Goal: Register for event/course: Register for event/course

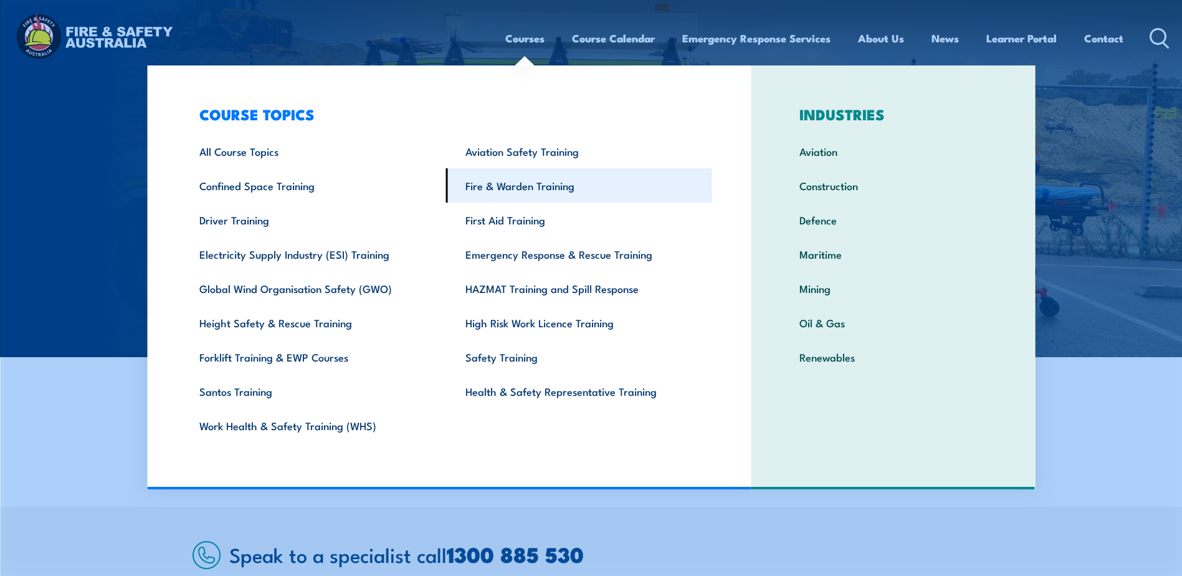
click at [504, 184] on link "Fire & Warden Training" at bounding box center [579, 185] width 266 height 34
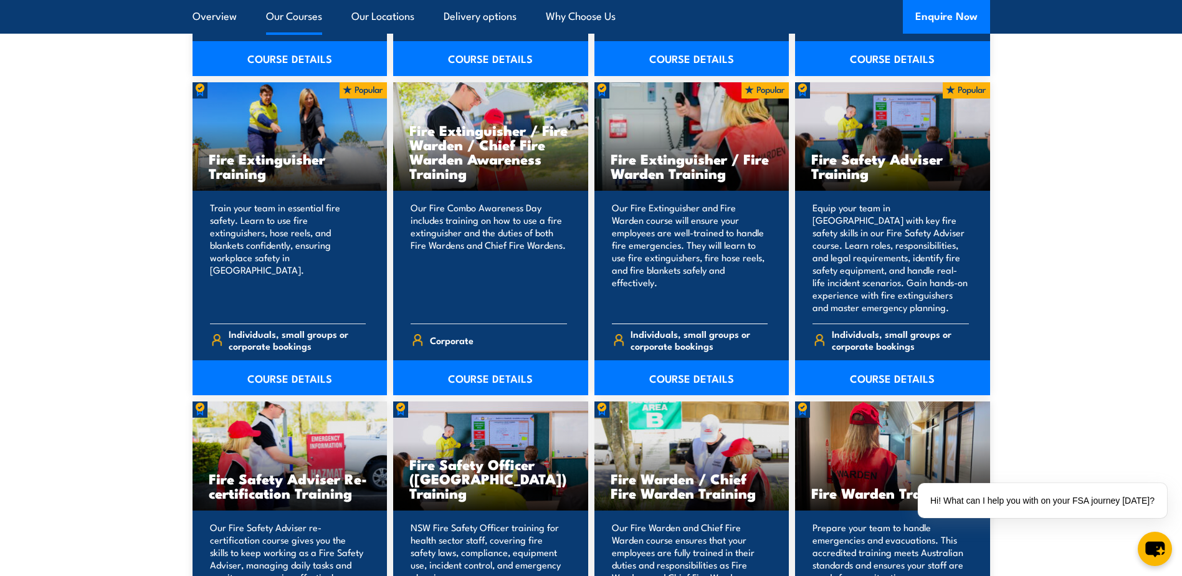
scroll to position [1297, 0]
click at [663, 322] on div "Our Fire Extinguisher and Fire Warden course will ensure your employees are wel…" at bounding box center [692, 293] width 195 height 204
click at [681, 378] on link "COURSE DETAILS" at bounding box center [692, 378] width 195 height 35
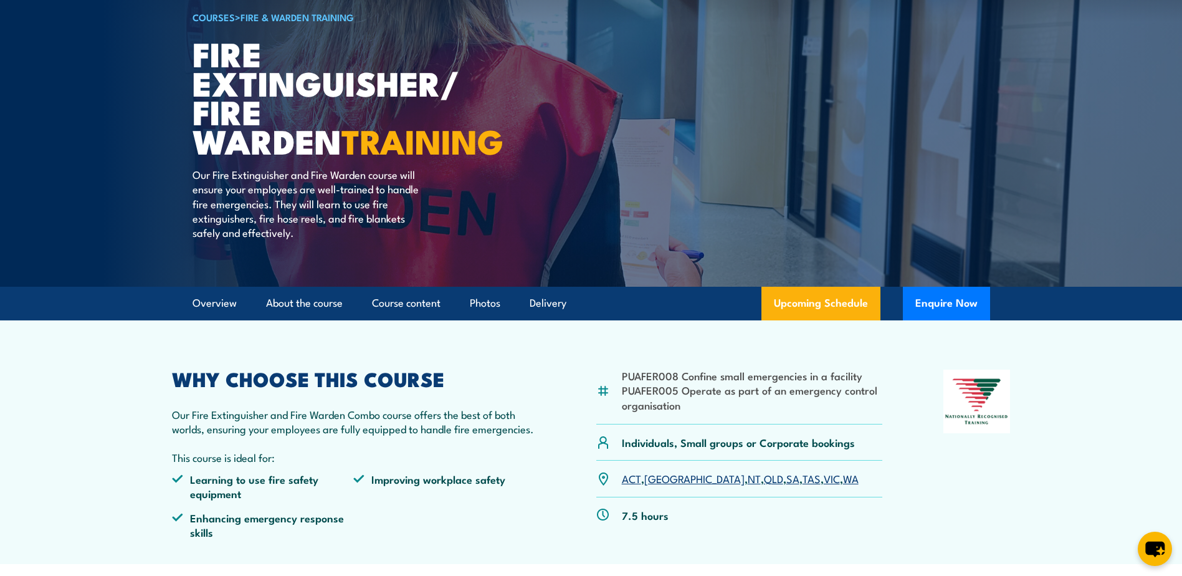
scroll to position [99, 0]
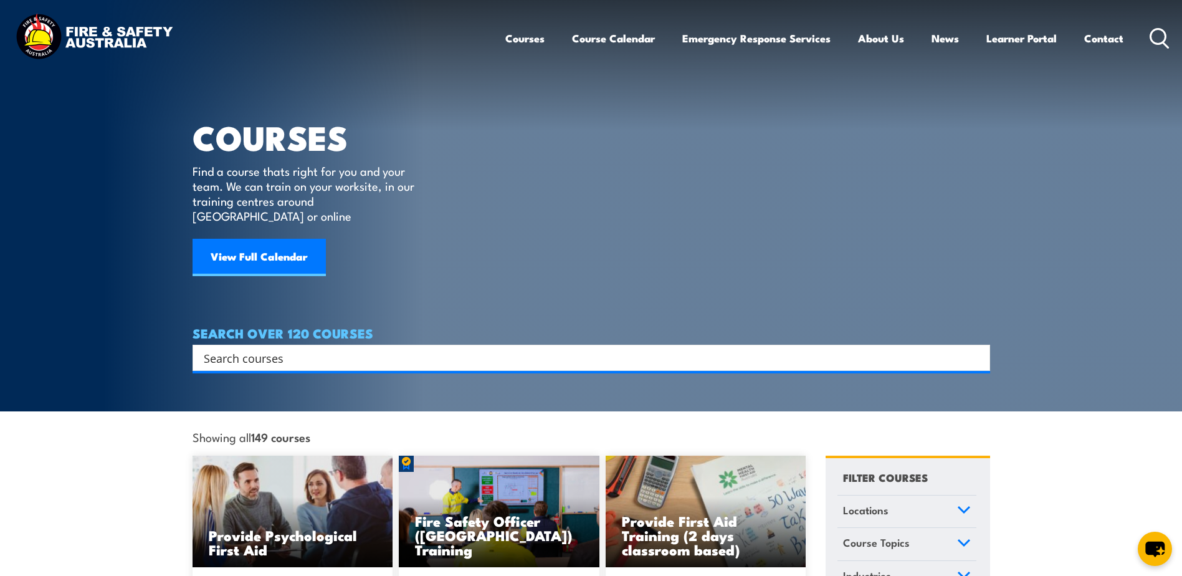
click at [221, 348] on input "Search input" at bounding box center [583, 357] width 759 height 19
